Goal: Browse casually

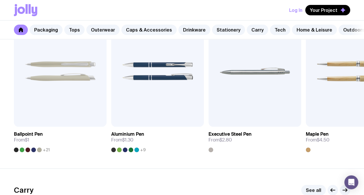
scroll to position [1075, 0]
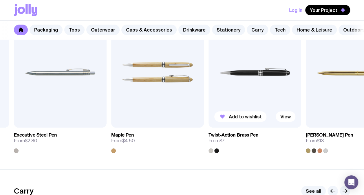
click at [252, 81] on img at bounding box center [255, 72] width 93 height 111
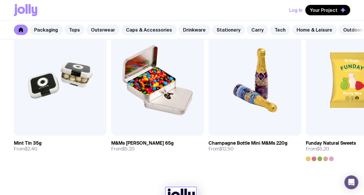
scroll to position [2013, 0]
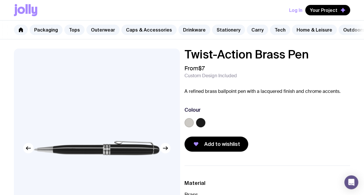
scroll to position [380, 0]
